Goal: Information Seeking & Learning: Learn about a topic

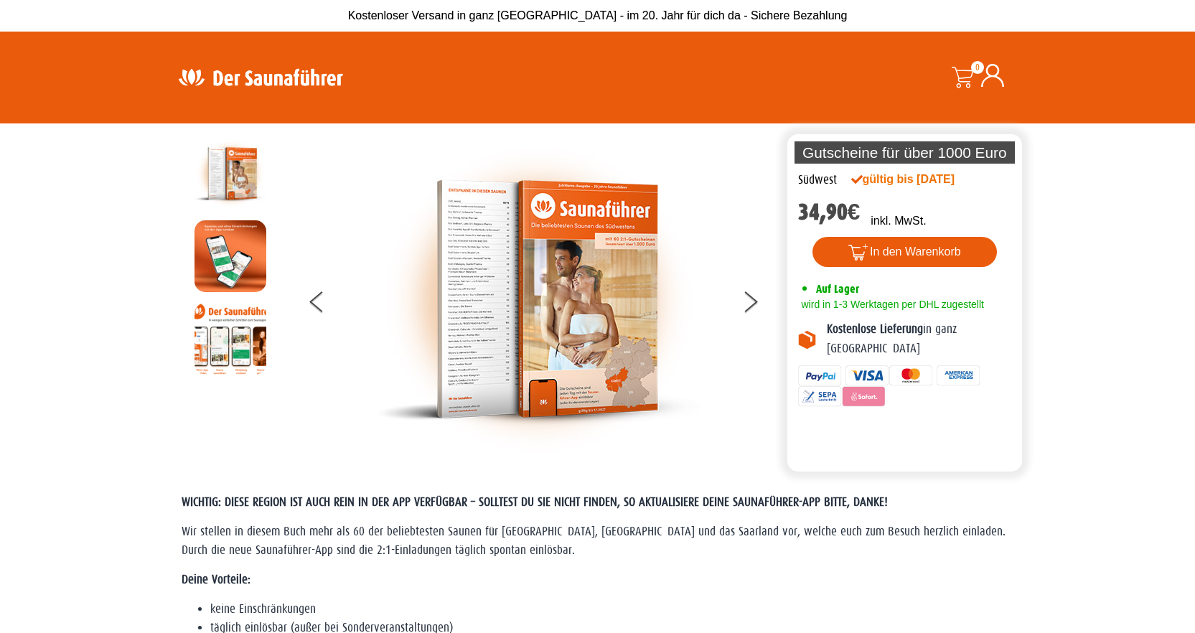
click at [286, 83] on img at bounding box center [260, 77] width 187 height 28
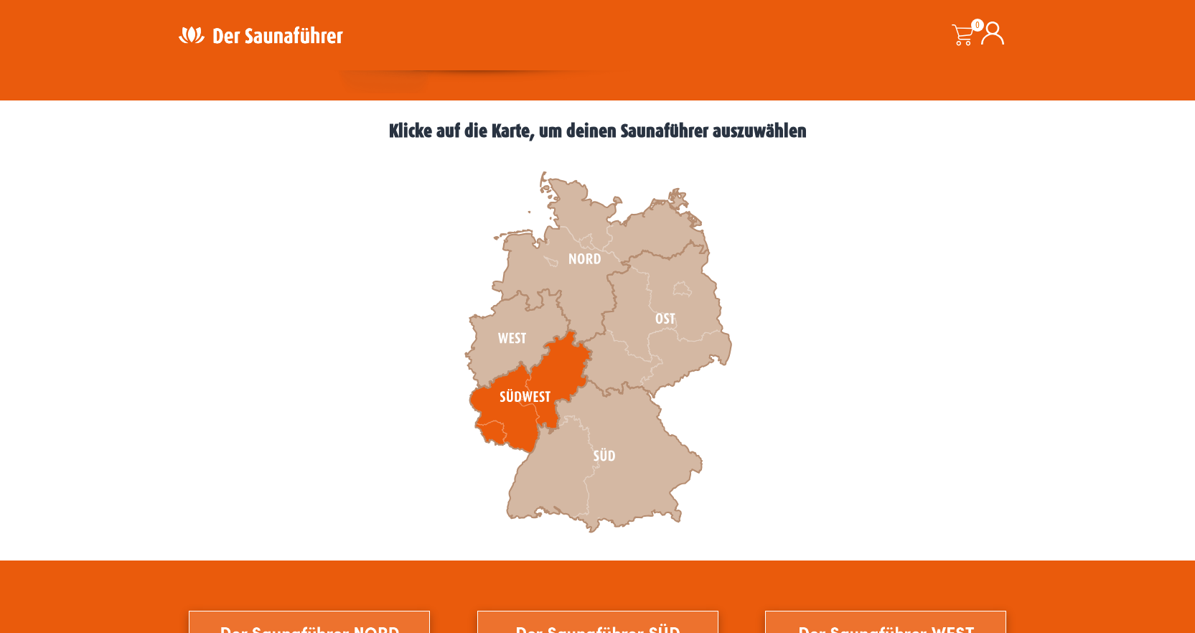
click at [555, 384] on icon at bounding box center [530, 391] width 122 height 123
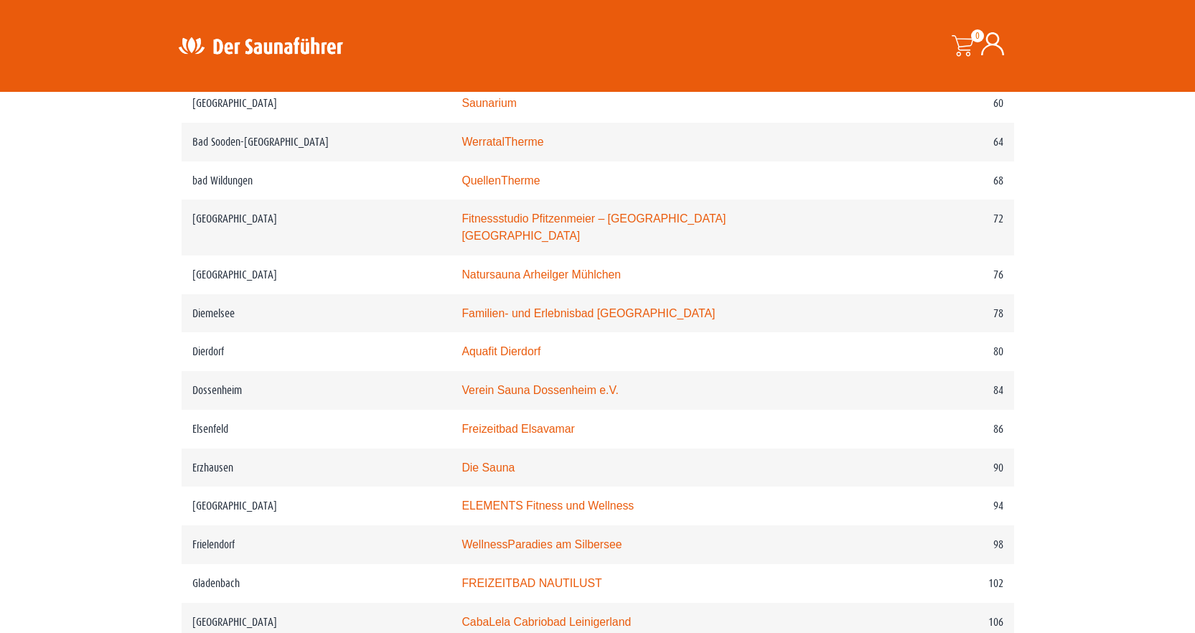
scroll to position [1148, 0]
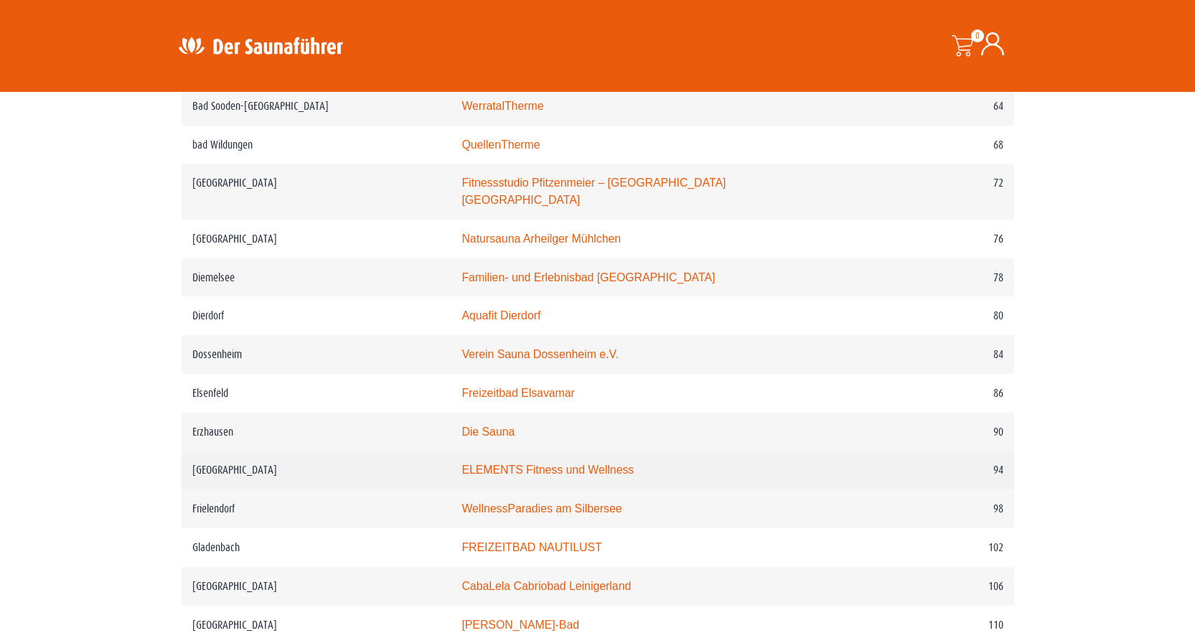
click at [614, 470] on link "ELEMENTS Fitness und Wellness" at bounding box center [547, 470] width 172 height 12
